Goal: Transaction & Acquisition: Download file/media

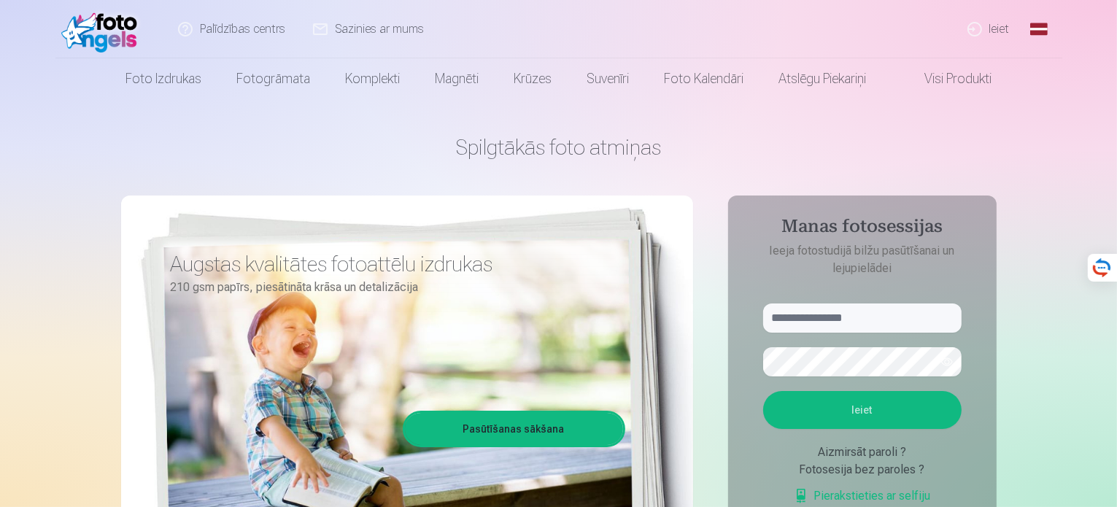
click at [1039, 26] on link "Global" at bounding box center [1039, 29] width 29 height 58
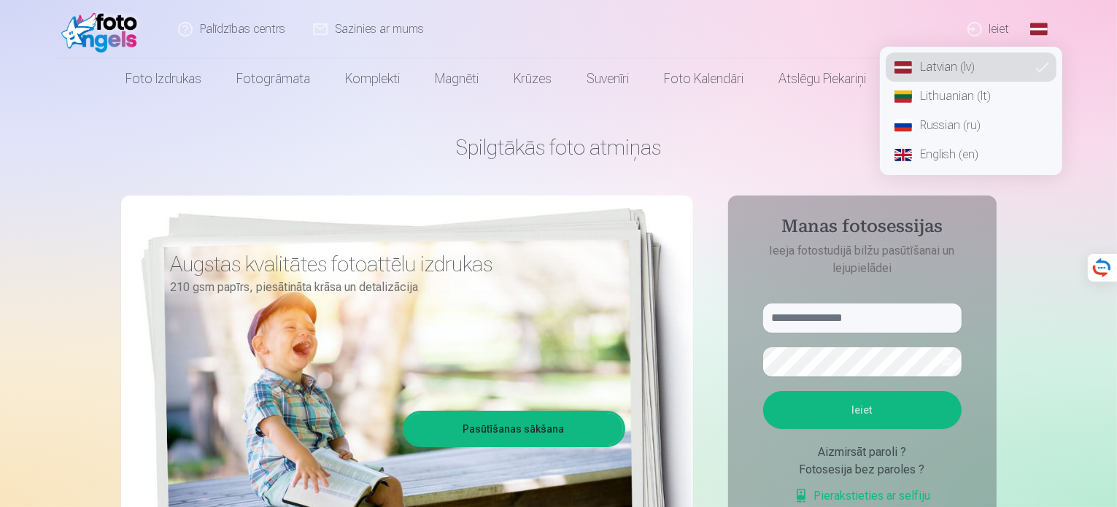
click at [970, 128] on link "Russian (ru)" at bounding box center [971, 125] width 171 height 29
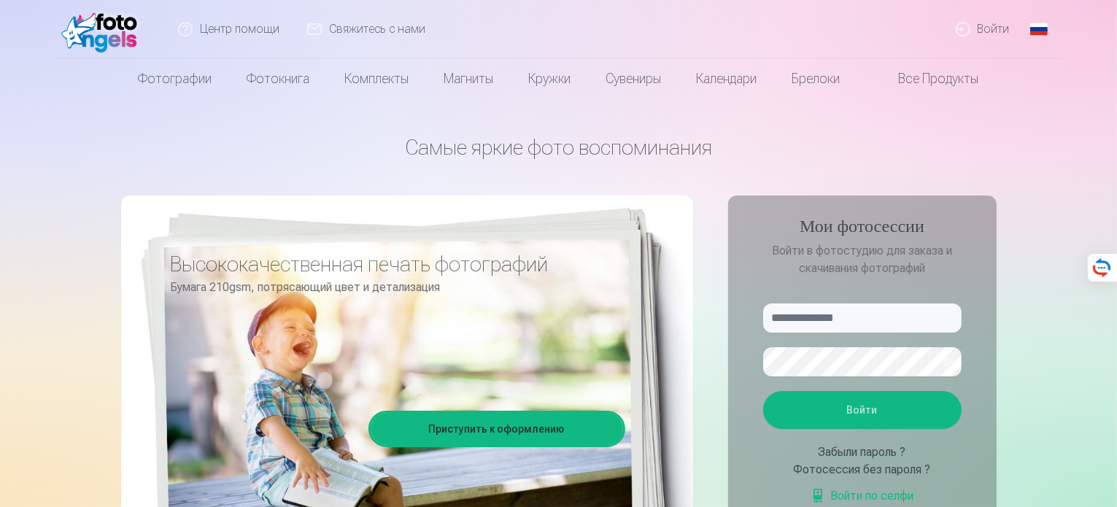
click at [984, 30] on link "Войти" at bounding box center [984, 29] width 82 height 58
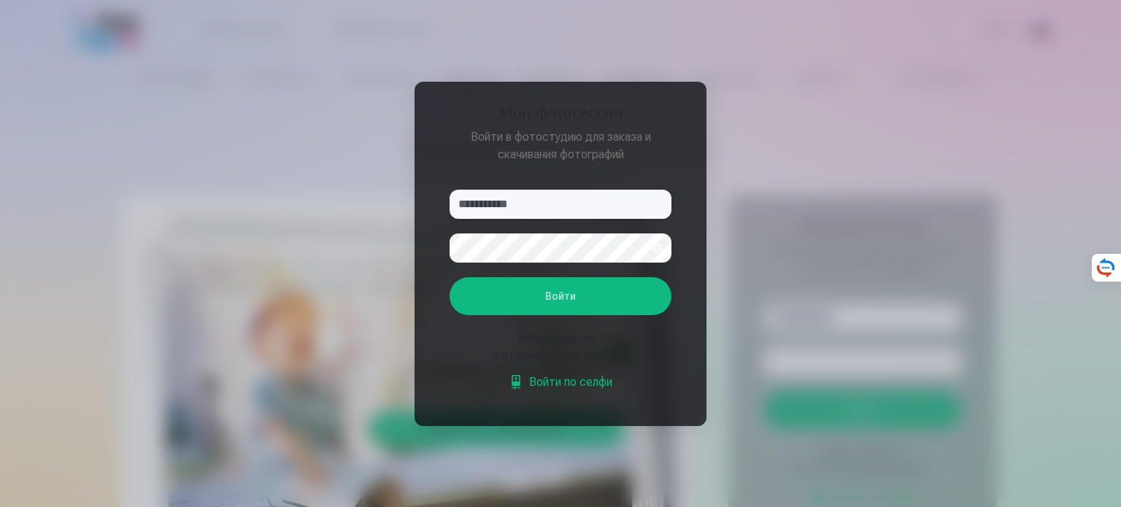
type input "**********"
click at [590, 308] on button "Войти" at bounding box center [561, 296] width 222 height 38
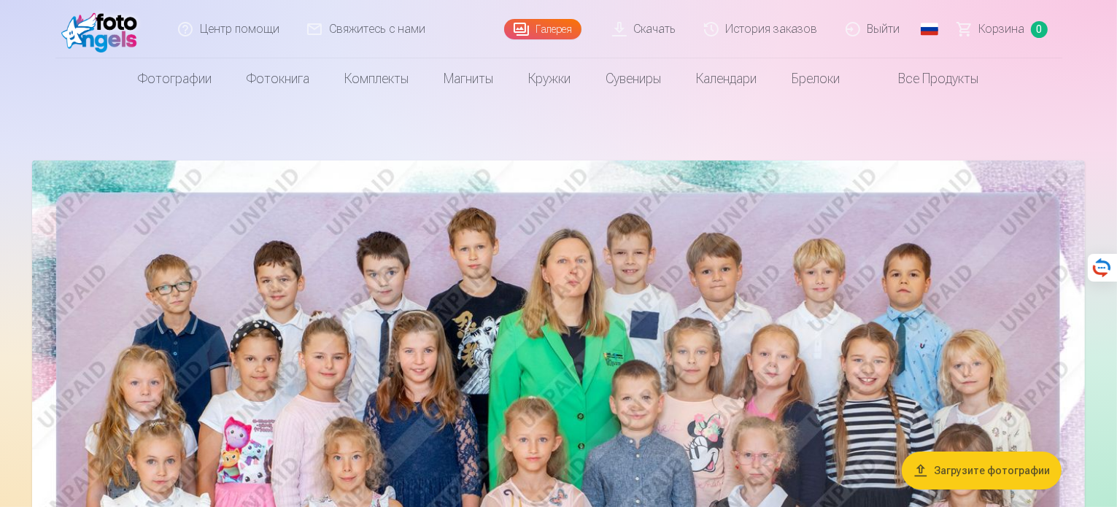
click at [653, 30] on link "Скачать" at bounding box center [645, 29] width 92 height 58
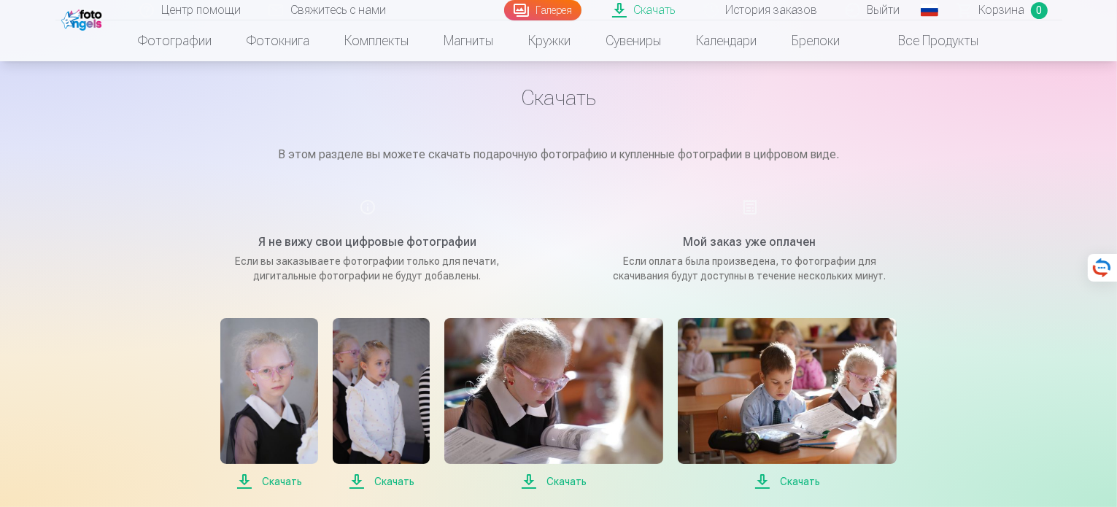
scroll to position [219, 0]
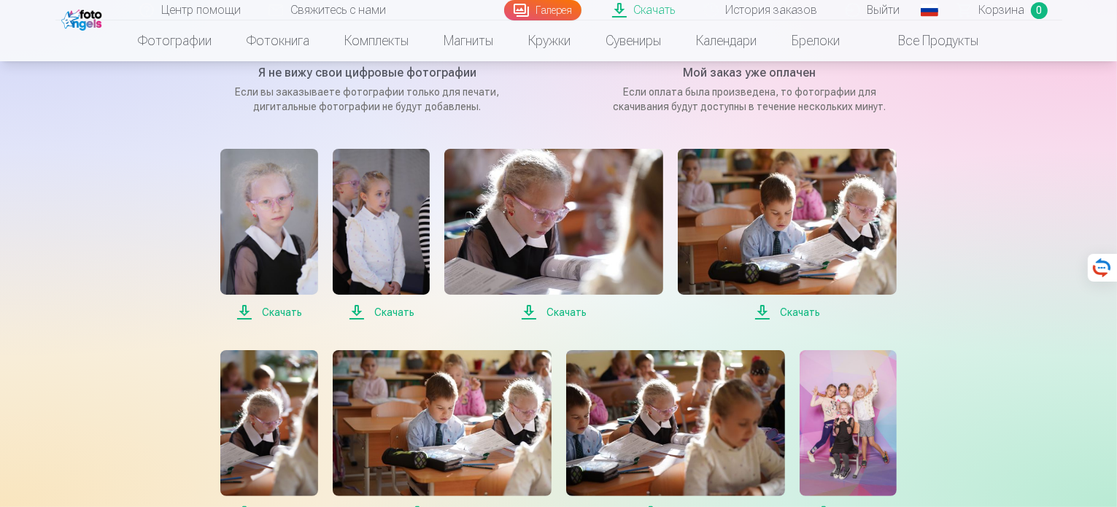
click at [280, 314] on span "Скачать" at bounding box center [268, 313] width 97 height 18
click at [550, 313] on span "Скачать" at bounding box center [554, 313] width 219 height 18
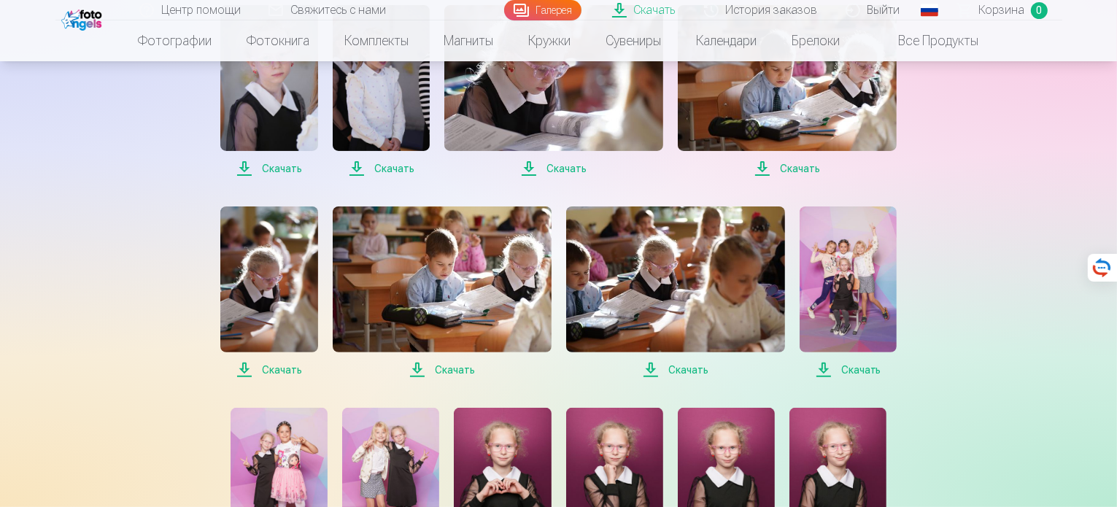
scroll to position [365, 0]
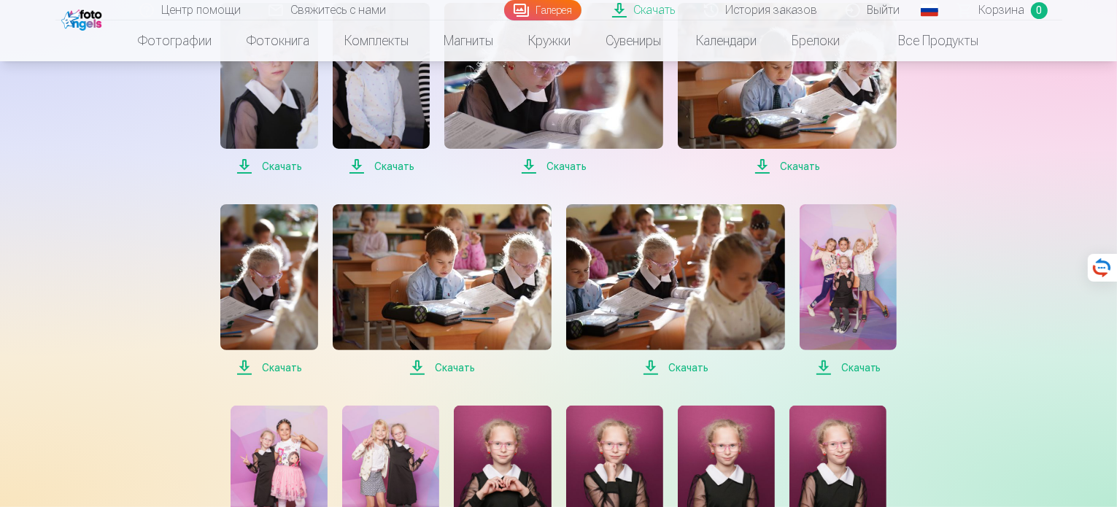
click at [275, 366] on span "Скачать" at bounding box center [268, 368] width 97 height 18
click at [669, 367] on span "Скачать" at bounding box center [675, 368] width 219 height 18
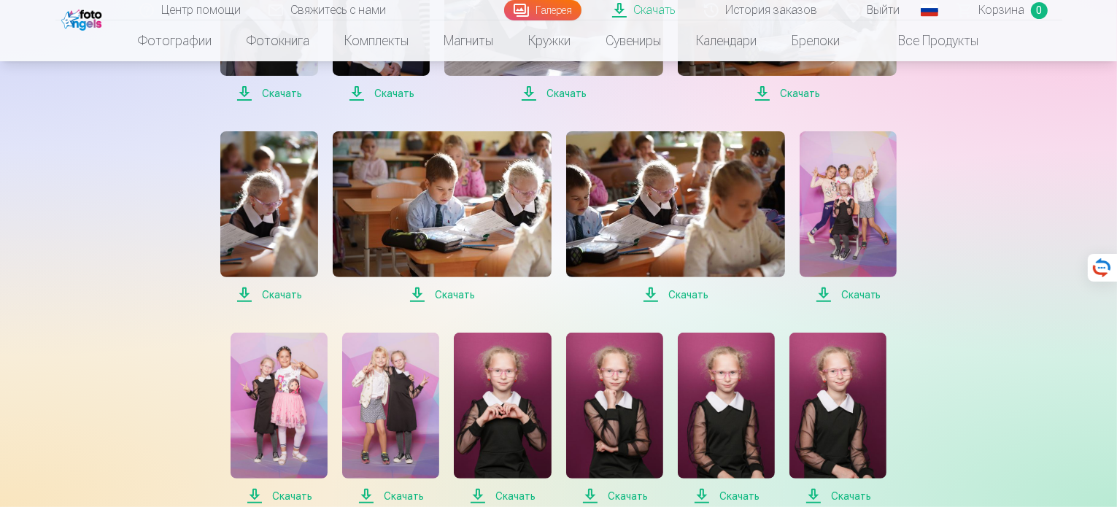
scroll to position [511, 0]
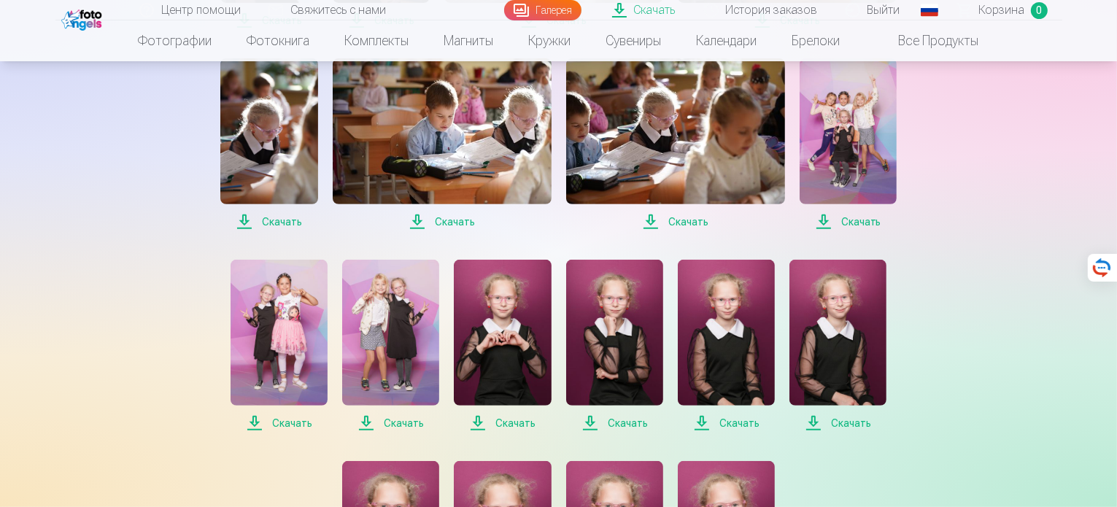
click at [849, 222] on span "Скачать" at bounding box center [848, 222] width 97 height 18
click at [693, 223] on span "Скачать" at bounding box center [675, 222] width 219 height 18
click at [290, 423] on span "Скачать" at bounding box center [279, 424] width 97 height 18
click at [395, 422] on span "Скачать" at bounding box center [390, 424] width 97 height 18
click at [505, 423] on span "Скачать" at bounding box center [502, 424] width 97 height 18
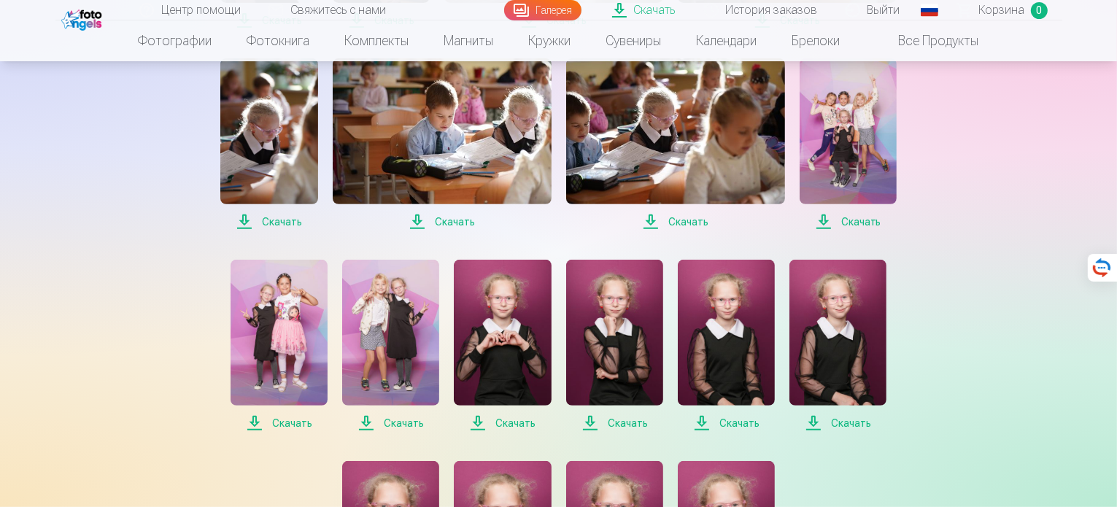
click at [619, 421] on span "Скачать" at bounding box center [614, 424] width 97 height 18
click at [733, 420] on span "Скачать" at bounding box center [726, 424] width 97 height 18
click at [853, 424] on span "Скачать" at bounding box center [838, 424] width 97 height 18
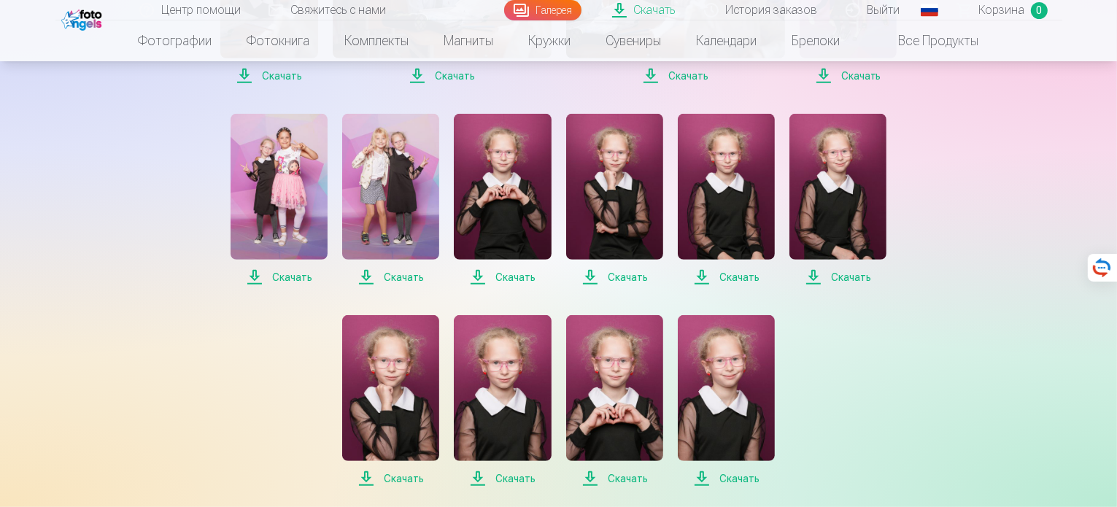
scroll to position [803, 0]
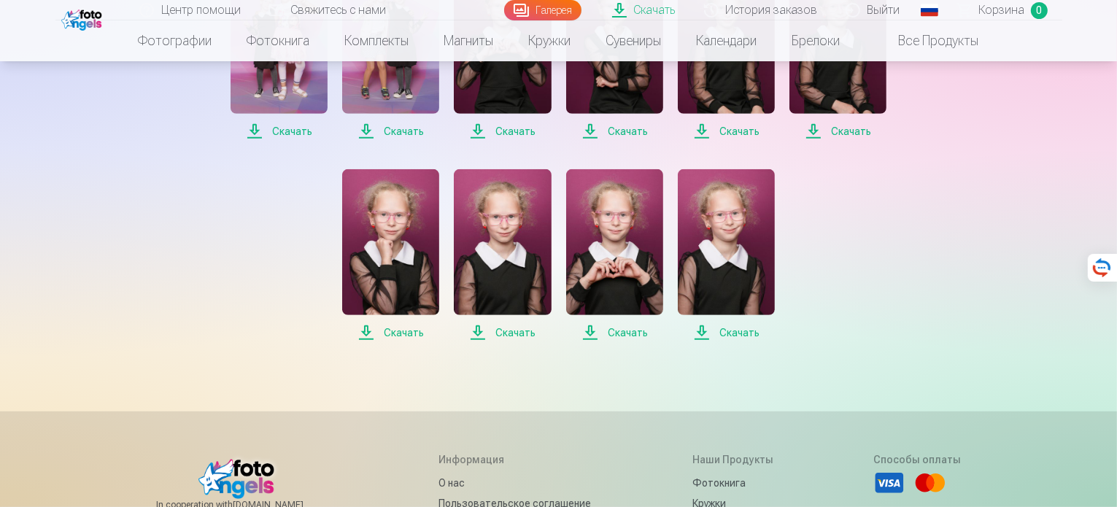
click at [412, 332] on span "Скачать" at bounding box center [390, 333] width 97 height 18
click at [514, 332] on span "Скачать" at bounding box center [502, 333] width 97 height 18
click at [633, 334] on span "Скачать" at bounding box center [614, 333] width 97 height 18
click at [729, 328] on span "Скачать" at bounding box center [726, 333] width 97 height 18
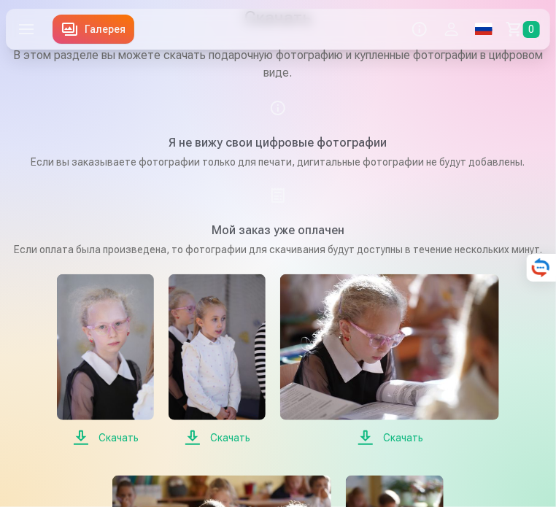
scroll to position [0, 0]
